Goal: Check status: Check status

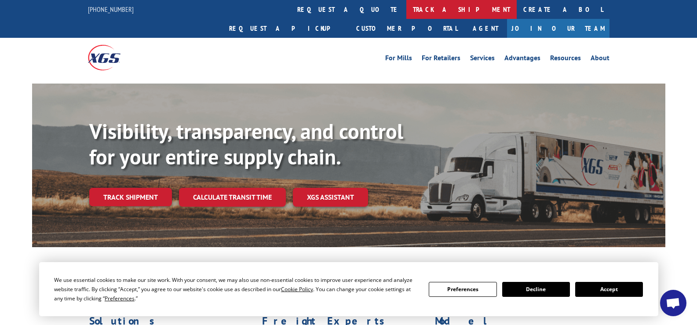
click at [406, 6] on link "track a shipment" at bounding box center [461, 9] width 110 height 19
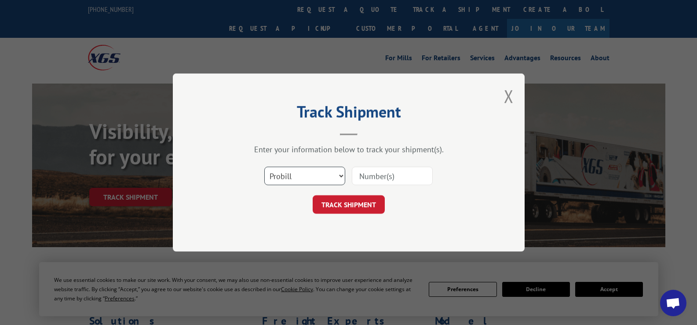
click at [341, 176] on select "Select category... Probill BOL PO" at bounding box center [304, 176] width 81 height 18
select select "bol"
click at [264, 167] on select "Select category... Probill BOL PO" at bounding box center [304, 176] width 81 height 18
click at [389, 177] on input at bounding box center [392, 176] width 81 height 18
type input "4"
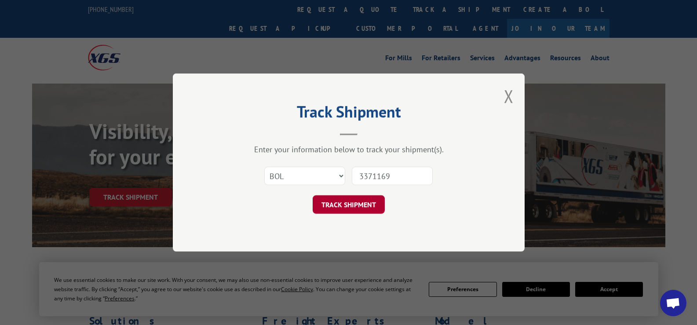
type input "3371169"
click at [350, 209] on button "TRACK SHIPMENT" at bounding box center [349, 204] width 72 height 18
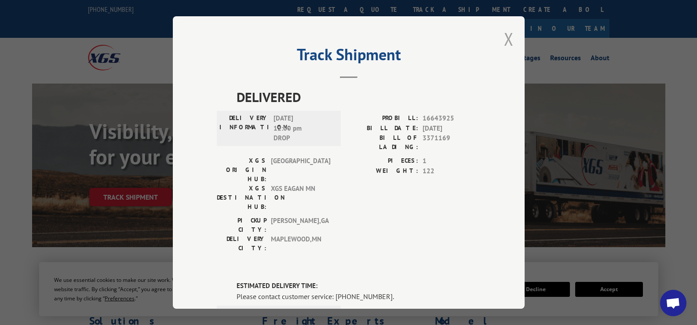
click at [506, 35] on button "Close modal" at bounding box center [509, 38] width 10 height 23
